Goal: Task Accomplishment & Management: Complete application form

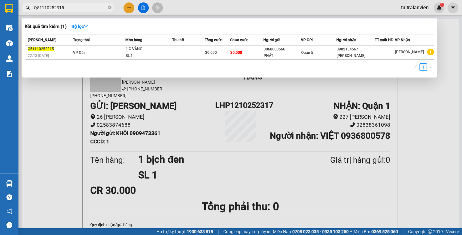
click at [130, 8] on div at bounding box center [231, 117] width 462 height 235
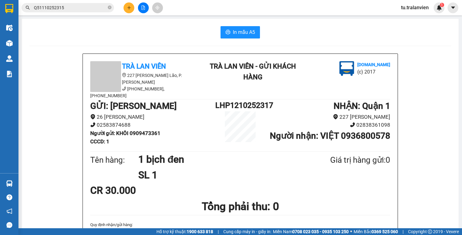
click at [130, 8] on icon "plus" at bounding box center [129, 8] width 4 height 4
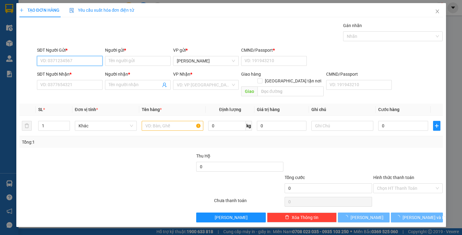
click at [74, 65] on input "SĐT Người Gửi *" at bounding box center [70, 61] width 66 height 10
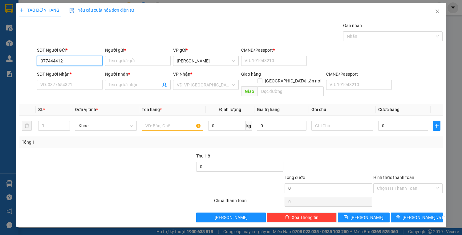
type input "0774444124"
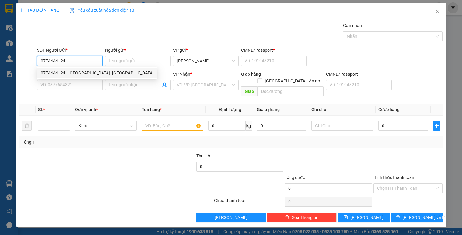
click at [81, 70] on div "0774444124 - [GEOGRAPHIC_DATA]- [GEOGRAPHIC_DATA]" at bounding box center [97, 73] width 113 height 7
type input "PHONG- [GEOGRAPHIC_DATA]"
type input "1"
type input "0909523842"
type input "trung"
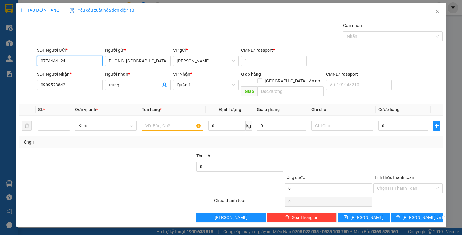
type input "0774444124"
click at [84, 90] on div "SĐT Người Nhận * 0909523842" at bounding box center [70, 82] width 66 height 22
drag, startPoint x: 82, startPoint y: 90, endPoint x: 80, endPoint y: 86, distance: 4.0
click at [82, 89] on div "SĐT Người Nhận * 0909523842" at bounding box center [70, 82] width 66 height 22
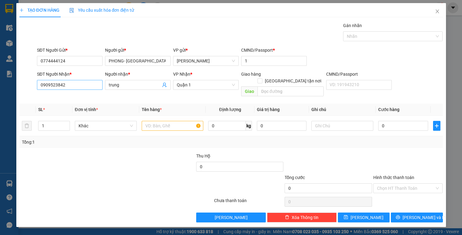
click at [80, 86] on input "0909523842" at bounding box center [70, 85] width 66 height 10
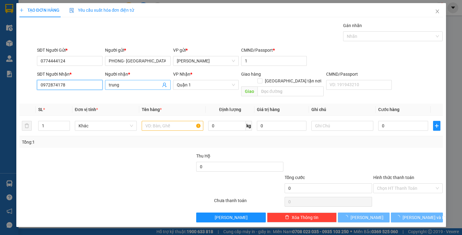
type input "0972874178"
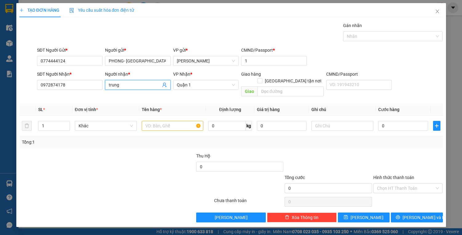
click at [120, 87] on input "trung" at bounding box center [135, 85] width 52 height 7
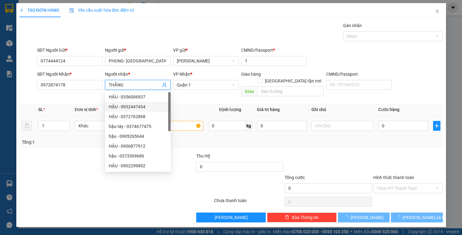
type input "THẮNG"
click at [178, 121] on input "text" at bounding box center [173, 126] width 62 height 10
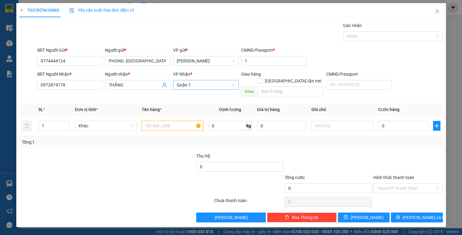
click at [194, 86] on span "Quận 1" at bounding box center [206, 84] width 58 height 9
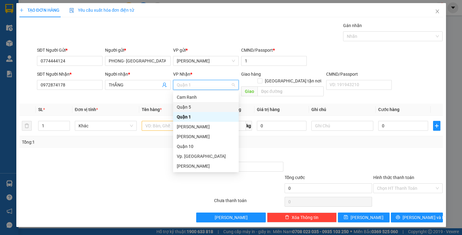
click at [187, 110] on div "Quận 5" at bounding box center [206, 107] width 58 height 7
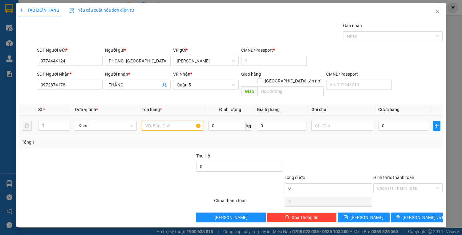
click at [166, 121] on input "text" at bounding box center [173, 126] width 62 height 10
type input "1 T VÀNG"
click at [385, 121] on input "0" at bounding box center [403, 126] width 50 height 10
type input "4"
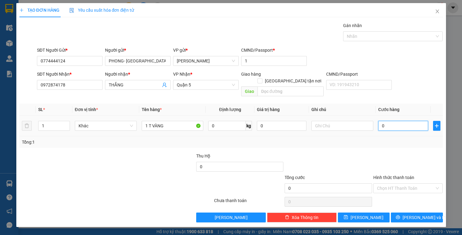
type input "4"
type input "40"
type input "40.000"
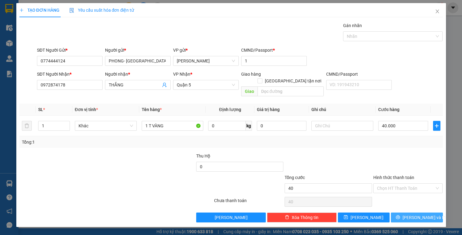
type input "40.000"
click at [415, 214] on span "[PERSON_NAME] và In" at bounding box center [423, 217] width 43 height 7
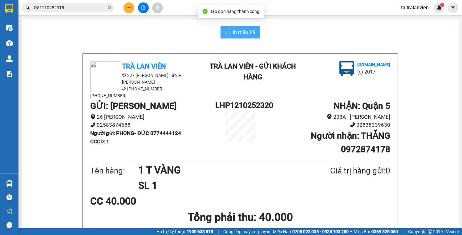
click at [225, 34] on icon "printer" at bounding box center [227, 32] width 5 height 5
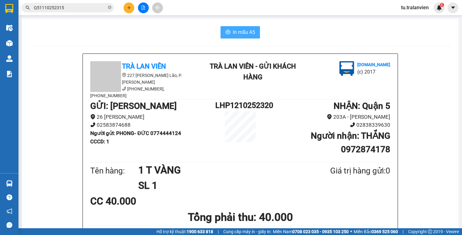
click at [131, 12] on button at bounding box center [128, 7] width 11 height 11
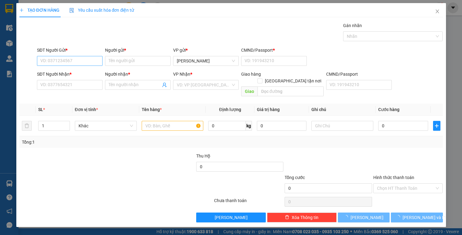
drag, startPoint x: 58, startPoint y: 54, endPoint x: 58, endPoint y: 58, distance: 3.7
click at [58, 56] on div "SĐT Người Gửi * VD: 0371234567" at bounding box center [70, 58] width 66 height 22
click at [58, 58] on input "SĐT Người Gửi *" at bounding box center [70, 61] width 66 height 10
paste input "0905210965"
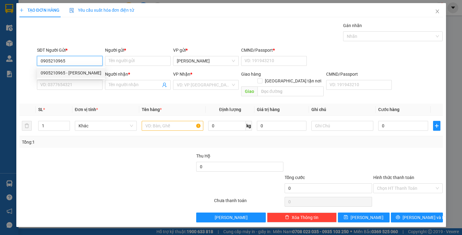
type input "0905210965"
click at [78, 79] on div "0905210965 0905210965 - [PERSON_NAME]" at bounding box center [71, 73] width 68 height 12
click at [78, 65] on input "0905210965" at bounding box center [70, 61] width 66 height 10
click at [79, 71] on div "0905210965 - [PERSON_NAME]" at bounding box center [71, 73] width 61 height 7
type input "[PERSON_NAME]"
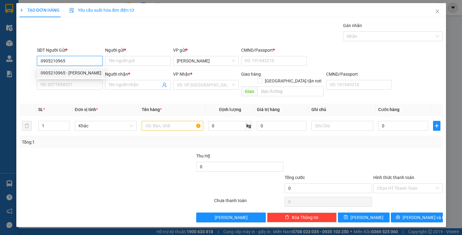
type input "1"
type input "0359575668"
type input "LÝ"
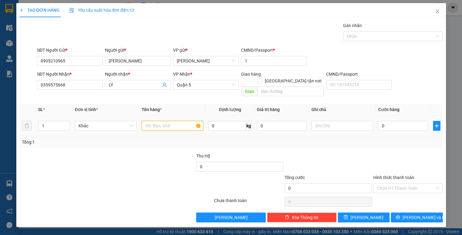
click at [154, 121] on input "text" at bounding box center [173, 126] width 62 height 10
type input "1 pbi th 1.000.000"
click at [418, 121] on input "0" at bounding box center [403, 126] width 50 height 10
type input "2"
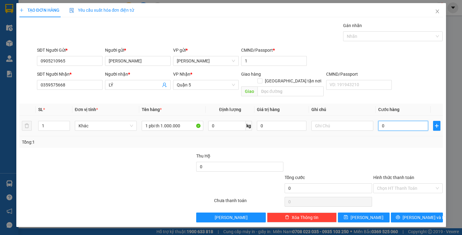
type input "2"
type input "20"
type input "20.000"
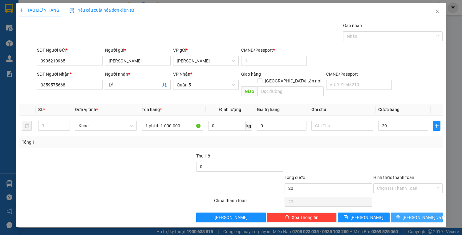
type input "20.000"
click at [413, 214] on span "[PERSON_NAME] và In" at bounding box center [423, 217] width 43 height 7
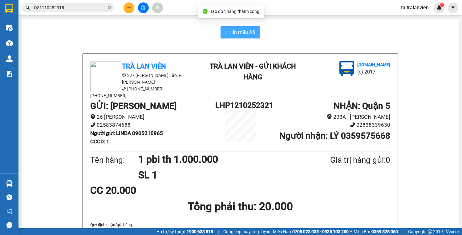
click at [225, 30] on icon "printer" at bounding box center [227, 32] width 5 height 5
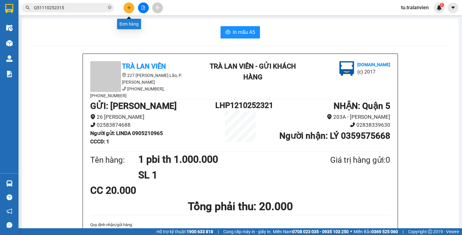
click at [125, 4] on button at bounding box center [128, 7] width 11 height 11
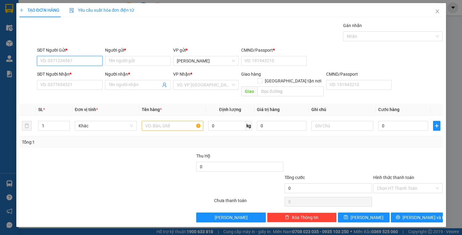
click at [91, 62] on input "SĐT Người Gửi *" at bounding box center [70, 61] width 66 height 10
paste input "0905001332"
type input "0905001332"
click at [76, 69] on div "0905001332 - LỢI" at bounding box center [70, 73] width 66 height 10
type input "LỢI"
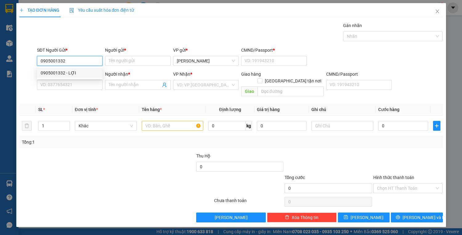
type input "1"
type input "0908962538"
type input "LỢI [GEOGRAPHIC_DATA]"
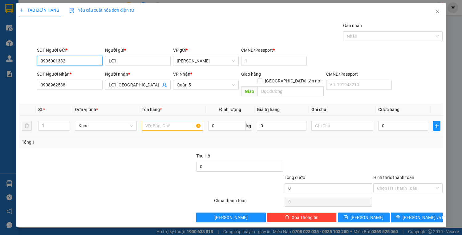
type input "0905001332"
click at [144, 121] on input "text" at bounding box center [173, 126] width 62 height 10
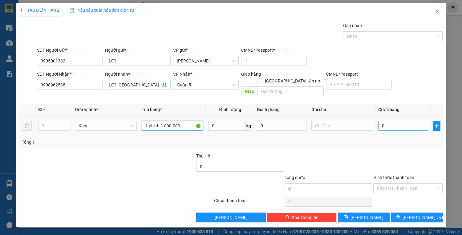
type input "1 pbi th 1.090.000"
click at [386, 121] on input "0" at bounding box center [403, 126] width 50 height 10
type input "2"
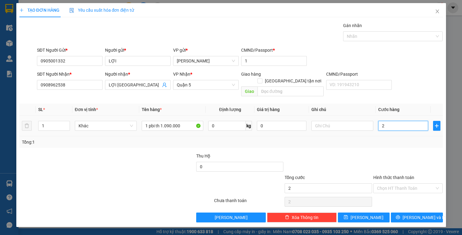
type input "20"
type input "20.000"
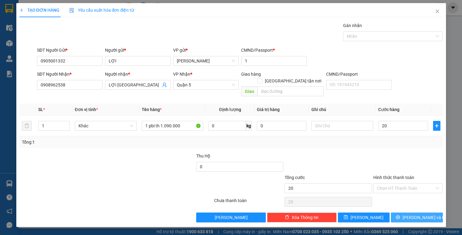
type input "20.000"
click at [401, 213] on button "[PERSON_NAME] và In" at bounding box center [416, 218] width 52 height 10
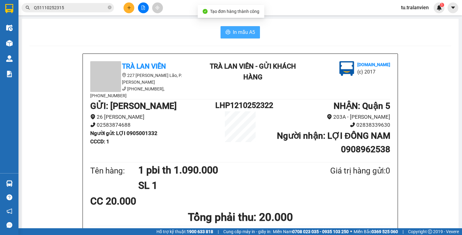
click at [240, 32] on span "In mẫu A5" at bounding box center [244, 32] width 22 height 8
click at [130, 11] on button at bounding box center [128, 7] width 11 height 11
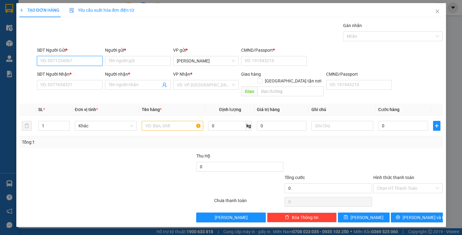
click at [80, 64] on input "SĐT Người Gửi *" at bounding box center [70, 61] width 66 height 10
click at [59, 57] on input "SĐT Người Gửi *" at bounding box center [70, 61] width 66 height 10
type input "0368268508"
click at [87, 73] on div "0368268508 - PHI" at bounding box center [70, 73] width 58 height 7
type input "PHI"
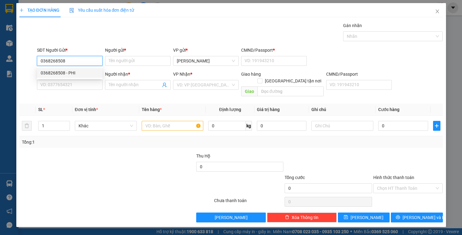
type input "1"
type input "0368268508"
type input "PHI"
type input "0368268508"
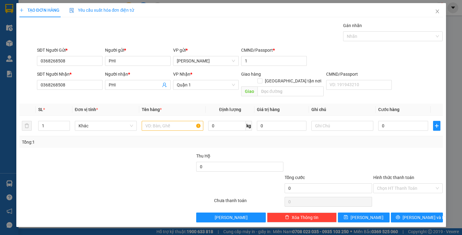
click at [74, 67] on div "SĐT Người Gửi * 0368268508 0368268508" at bounding box center [70, 58] width 66 height 22
drag, startPoint x: 74, startPoint y: 67, endPoint x: 74, endPoint y: 62, distance: 4.9
click at [74, 66] on div "SĐT Người Gửi * 0368268508" at bounding box center [70, 58] width 66 height 22
click at [74, 62] on input "0368268508" at bounding box center [70, 61] width 66 height 10
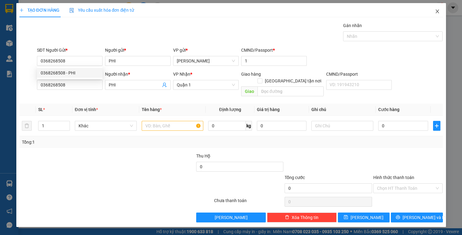
click at [438, 9] on icon "close" at bounding box center [436, 11] width 5 height 5
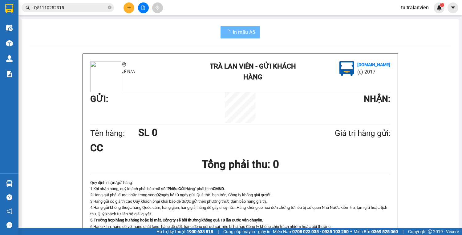
click at [84, 14] on div "Kết quả tìm kiếm ( 1 ) Bộ lọc Mã ĐH Trạng thái Món hàng Thu hộ Tổng cước Chưa c…" at bounding box center [231, 7] width 462 height 15
click at [83, 9] on input "Q51110252315" at bounding box center [70, 7] width 73 height 7
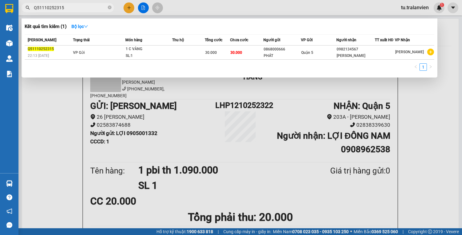
click at [83, 9] on input "Q51110252315" at bounding box center [70, 7] width 73 height 7
paste input "0368268508"
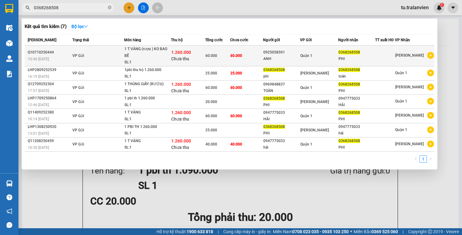
type input "0368268508"
click at [226, 54] on div "60.000" at bounding box center [217, 55] width 25 height 7
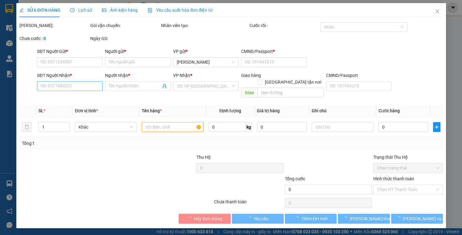
type input "0925058591"
type input "ANH"
type input "1"
type input "0368268508"
type input "PHI"
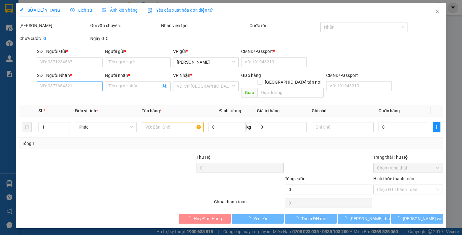
type input "1.260.000"
type input "60.000"
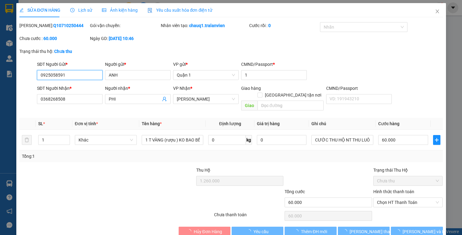
click at [88, 75] on input "0925058591" at bounding box center [70, 75] width 66 height 10
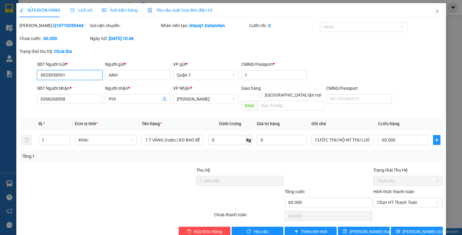
click at [88, 75] on input "0925058591" at bounding box center [70, 75] width 66 height 10
click at [434, 9] on icon "close" at bounding box center [436, 11] width 5 height 5
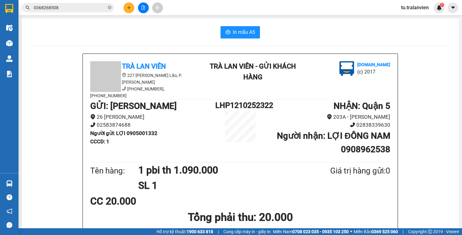
click at [130, 2] on button at bounding box center [128, 7] width 11 height 11
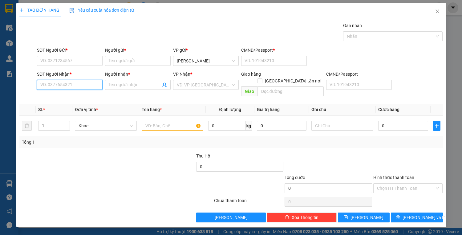
click at [91, 86] on input "SĐT Người Nhận *" at bounding box center [70, 85] width 66 height 10
paste input "0925058591"
type input "0925058591"
click at [94, 92] on div "0925058591 - ANH" at bounding box center [70, 97] width 66 height 10
type input "ANH"
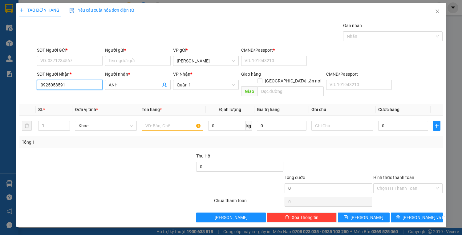
type input "0925058591"
drag, startPoint x: 80, startPoint y: 69, endPoint x: 79, endPoint y: 57, distance: 12.6
click at [80, 68] on form "SĐT Người Gửi * VD: 0371234567 Người gửi * Tên người gửi VP gửi * [PERSON_NAME]…" at bounding box center [230, 73] width 423 height 52
click at [79, 57] on input "SĐT Người Gửi *" at bounding box center [70, 61] width 66 height 10
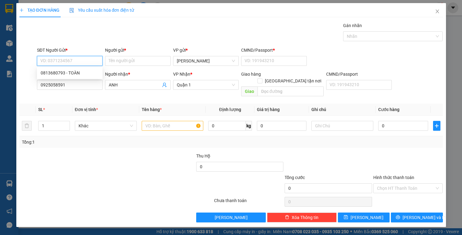
click at [79, 58] on input "SĐT Người Gửi *" at bounding box center [70, 61] width 66 height 10
type input "0368268508"
click at [86, 71] on div "0368268508 - PHI" at bounding box center [70, 73] width 58 height 7
type input "PHI"
type input "1"
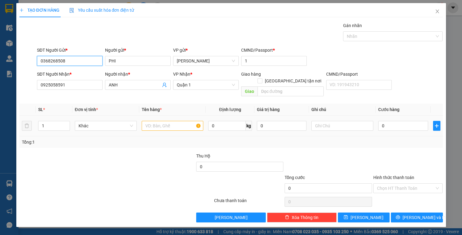
type input "0368268508"
click at [167, 122] on input "text" at bounding box center [173, 126] width 62 height 10
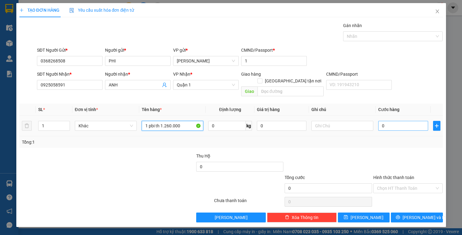
type input "1 pbi th 1.260.000"
drag, startPoint x: 386, startPoint y: 122, endPoint x: 389, endPoint y: 123, distance: 3.2
click at [388, 123] on td "0" at bounding box center [402, 126] width 54 height 21
click at [389, 123] on input "0" at bounding box center [403, 126] width 50 height 10
type input "2"
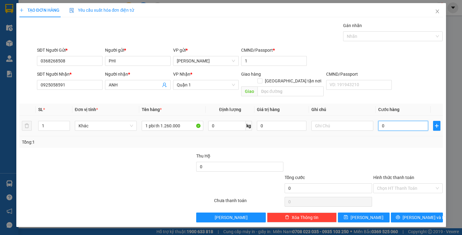
type input "2"
type input "20"
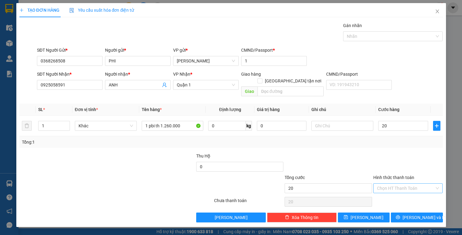
type input "20.000"
click at [409, 185] on input "Hình thức thanh toán" at bounding box center [406, 188] width 58 height 9
click at [409, 190] on div "Tại văn phòng" at bounding box center [408, 193] width 70 height 10
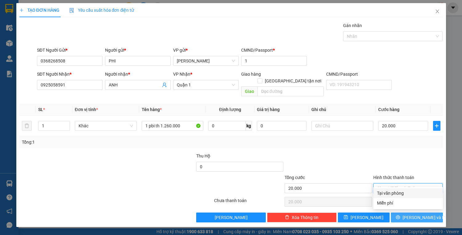
type input "0"
click at [420, 214] on span "[PERSON_NAME] và In" at bounding box center [423, 217] width 43 height 7
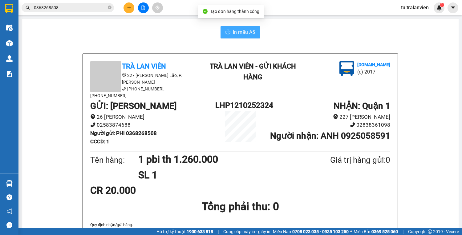
click at [246, 28] on span "In mẫu A5" at bounding box center [244, 32] width 22 height 8
click at [127, 4] on button at bounding box center [128, 7] width 11 height 11
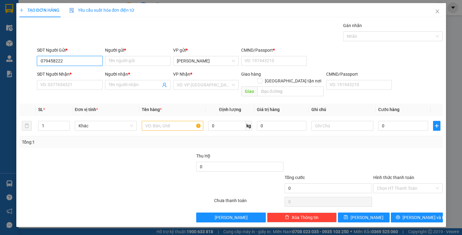
type input "0794582222"
click at [66, 78] on div "0794582222 - TOÁN" at bounding box center [70, 73] width 66 height 10
type input "TOÁN"
type input "1"
type input "0338333222"
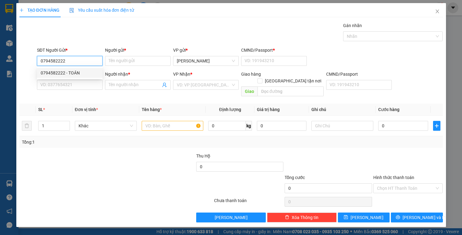
type input "LA HIỆN"
type input "0794582222"
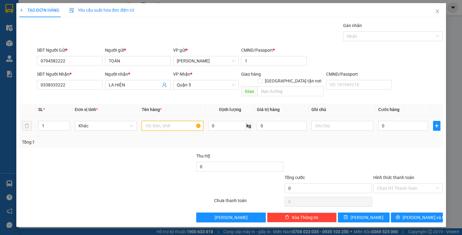
click at [147, 121] on input "text" at bounding box center [173, 126] width 62 height 10
type input "1 hộp vàng"
click at [424, 214] on span "[PERSON_NAME] và In" at bounding box center [423, 217] width 43 height 7
click at [405, 128] on td "0" at bounding box center [402, 126] width 54 height 21
click at [401, 121] on input "0" at bounding box center [403, 126] width 50 height 10
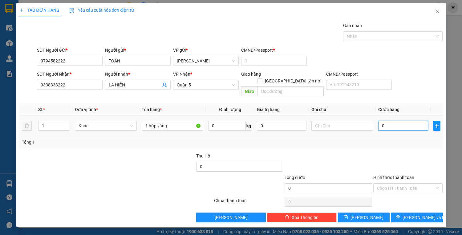
type input "3"
type input "30"
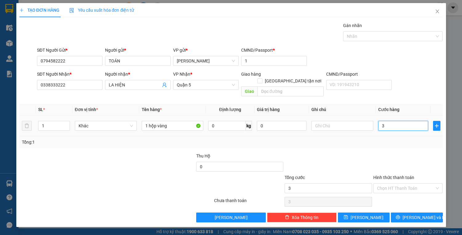
type input "30"
type input "30.000"
click at [410, 213] on button "[PERSON_NAME] và In" at bounding box center [416, 218] width 52 height 10
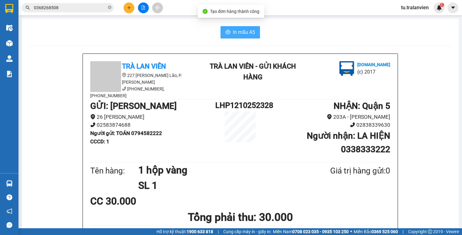
click at [252, 33] on span "In mẫu A5" at bounding box center [244, 32] width 22 height 8
